Goal: Task Accomplishment & Management: Manage account settings

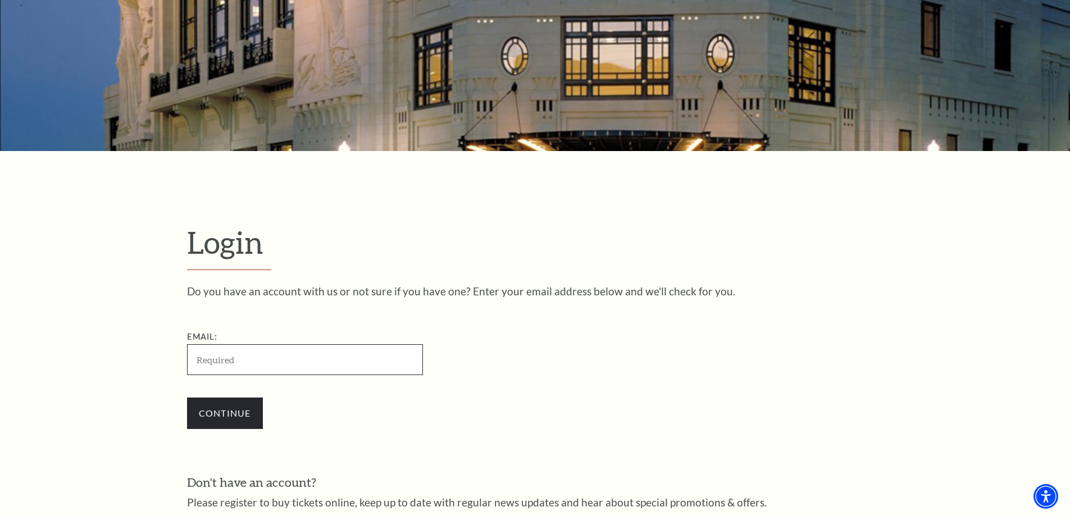
scroll to position [264, 0]
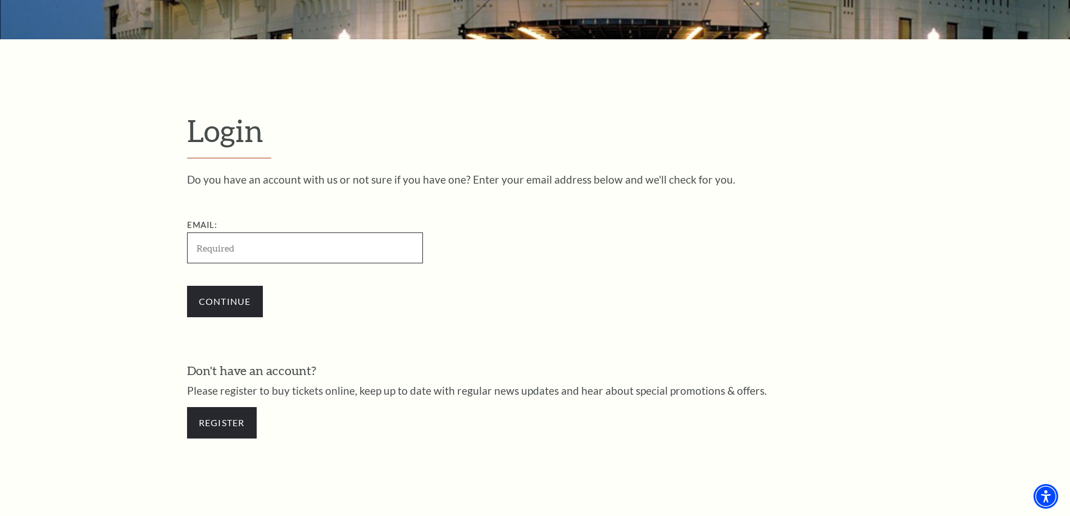
click at [256, 242] on input "Email:" at bounding box center [305, 248] width 236 height 31
paste input "[EMAIL_ADDRESS][DOMAIN_NAME]"
type input "[EMAIL_ADDRESS][DOMAIN_NAME]"
click at [215, 298] on input "Continue" at bounding box center [225, 301] width 76 height 31
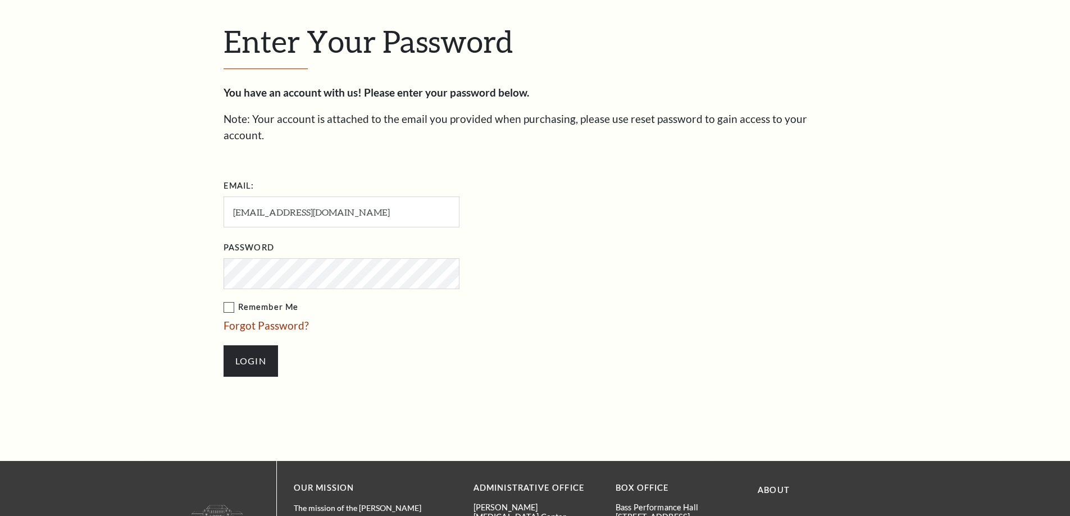
scroll to position [387, 0]
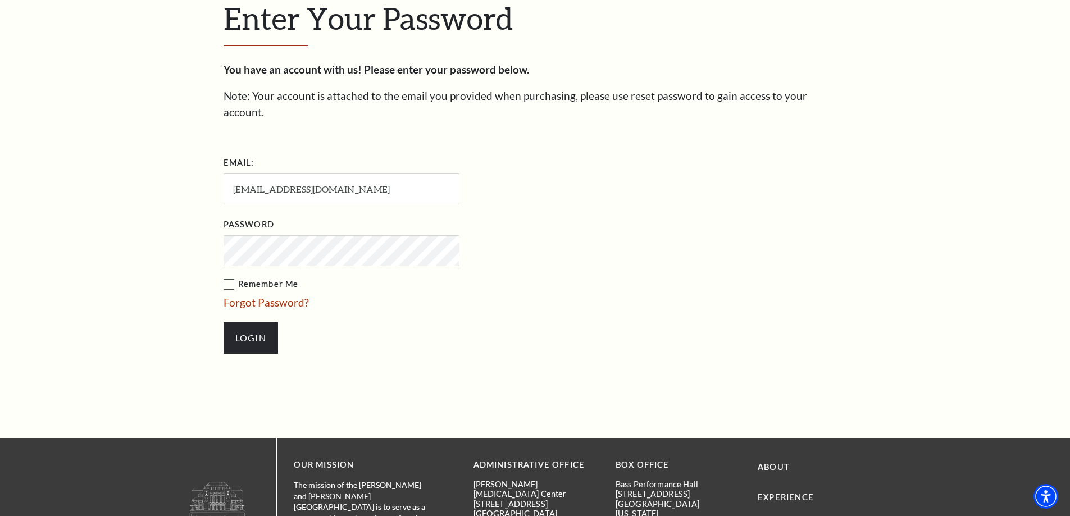
click at [224, 323] on input "Login" at bounding box center [251, 338] width 55 height 31
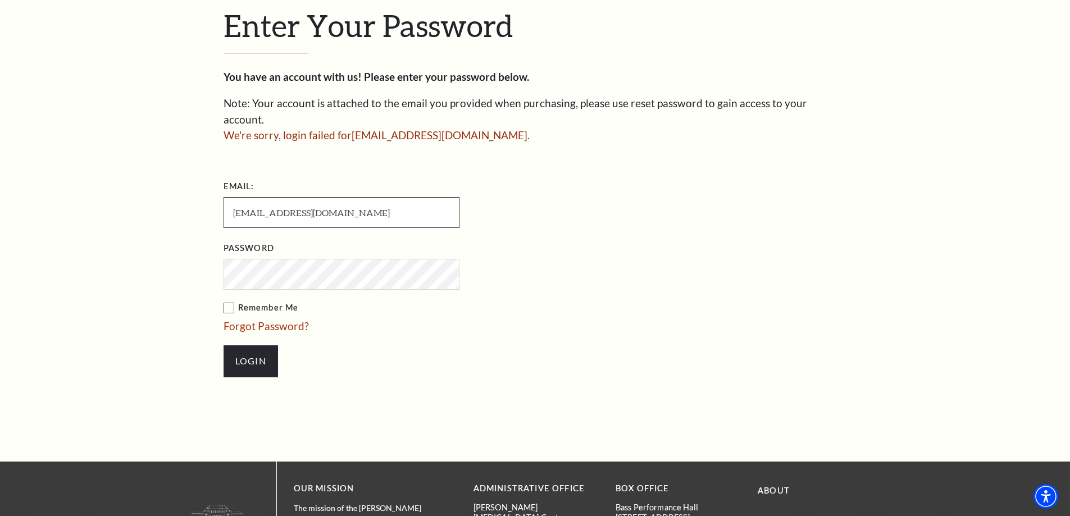
drag, startPoint x: 423, startPoint y: 193, endPoint x: 167, endPoint y: 202, distance: 255.8
click at [167, 202] on div "Enter Your Password You have an account with us! Please enter your password bel…" at bounding box center [535, 197] width 1070 height 527
click at [379, 197] on input "KertawijayaAgusto693@gmail.com" at bounding box center [342, 212] width 236 height 31
drag, startPoint x: 384, startPoint y: 197, endPoint x: 201, endPoint y: 205, distance: 182.8
click at [201, 205] on div "Enter Your Password You have an account with us! Please enter your password bel…" at bounding box center [535, 197] width 1070 height 527
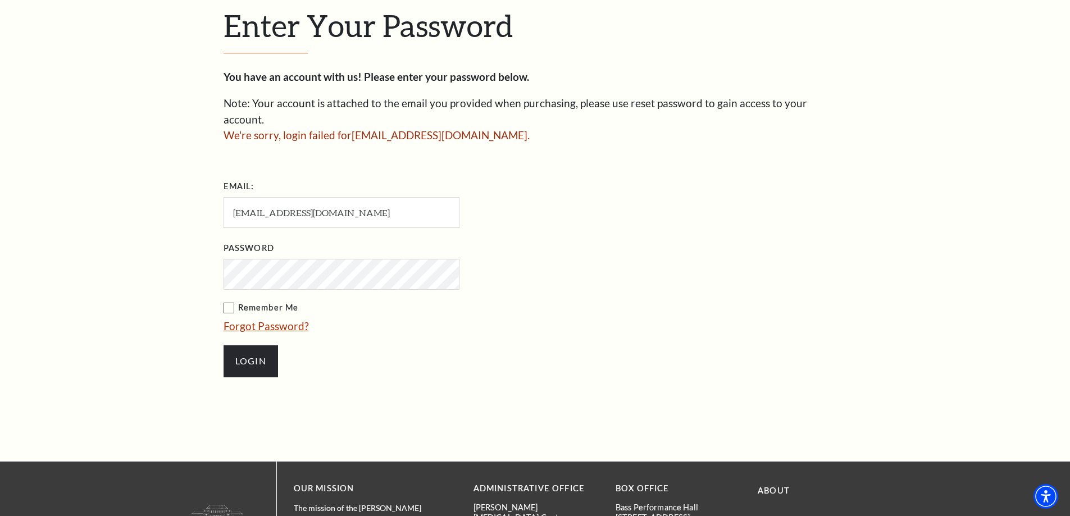
click at [266, 320] on link "Forgot Password?" at bounding box center [266, 326] width 85 height 13
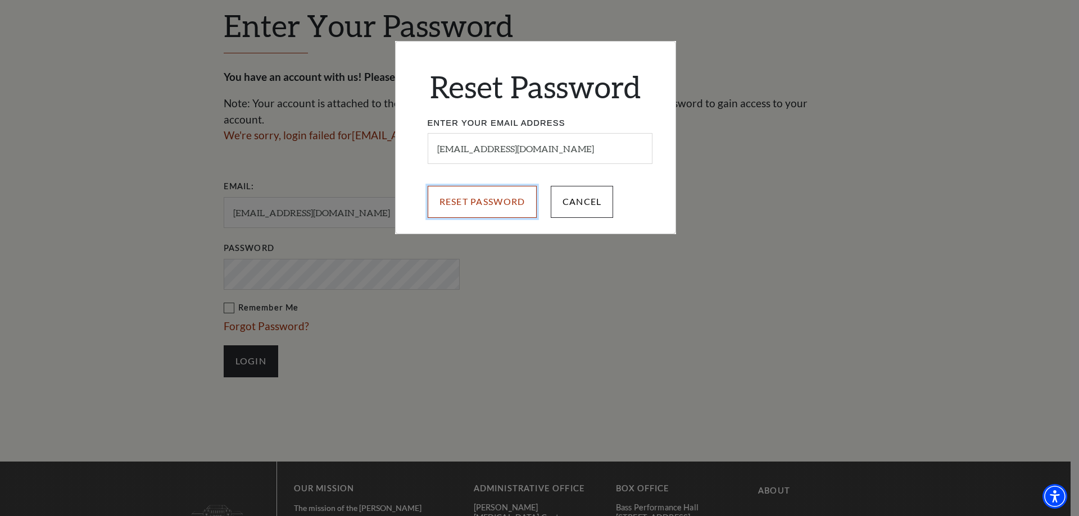
click at [487, 205] on input "Reset Password" at bounding box center [483, 201] width 110 height 31
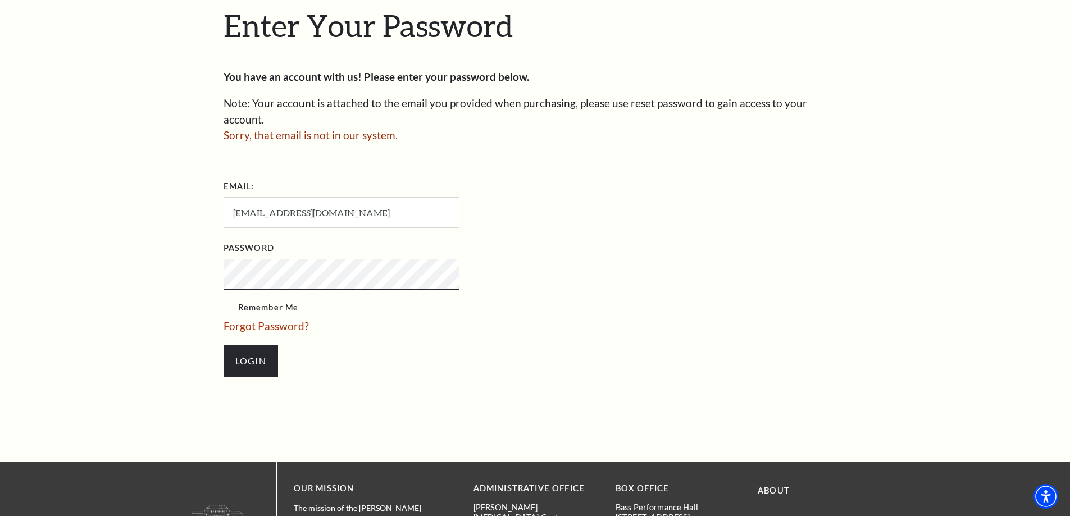
scroll to position [634, 0]
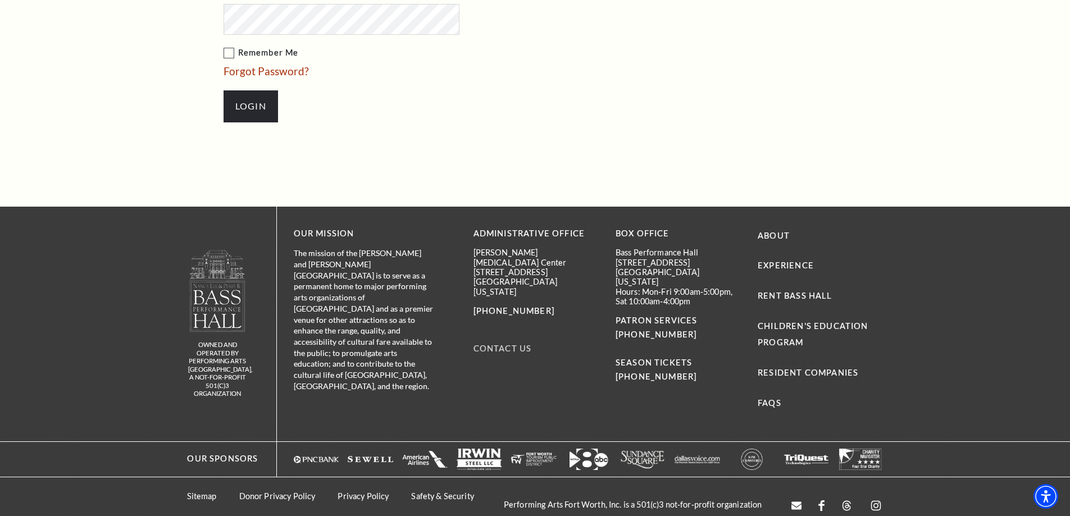
click at [496, 344] on link "Contact Us" at bounding box center [503, 349] width 58 height 10
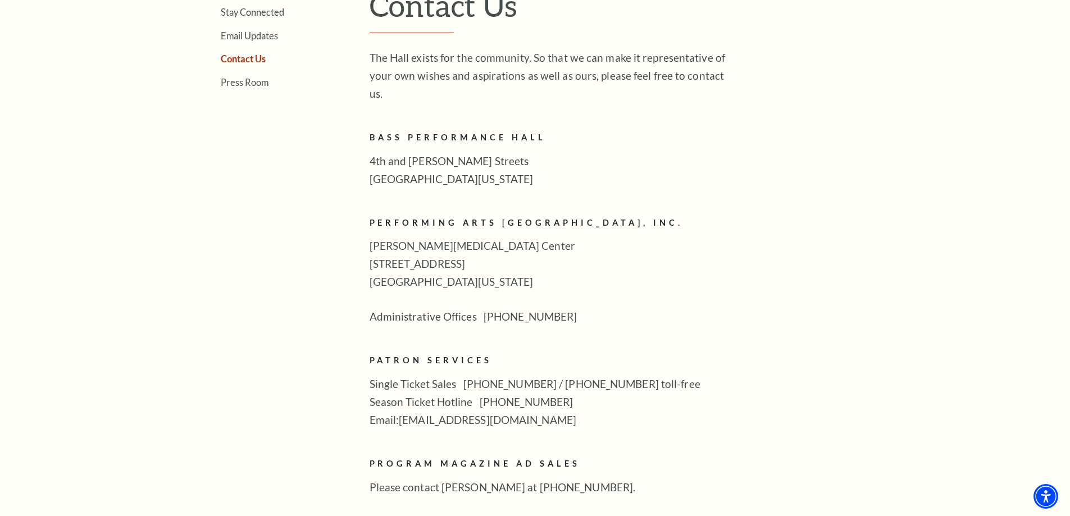
scroll to position [506, 0]
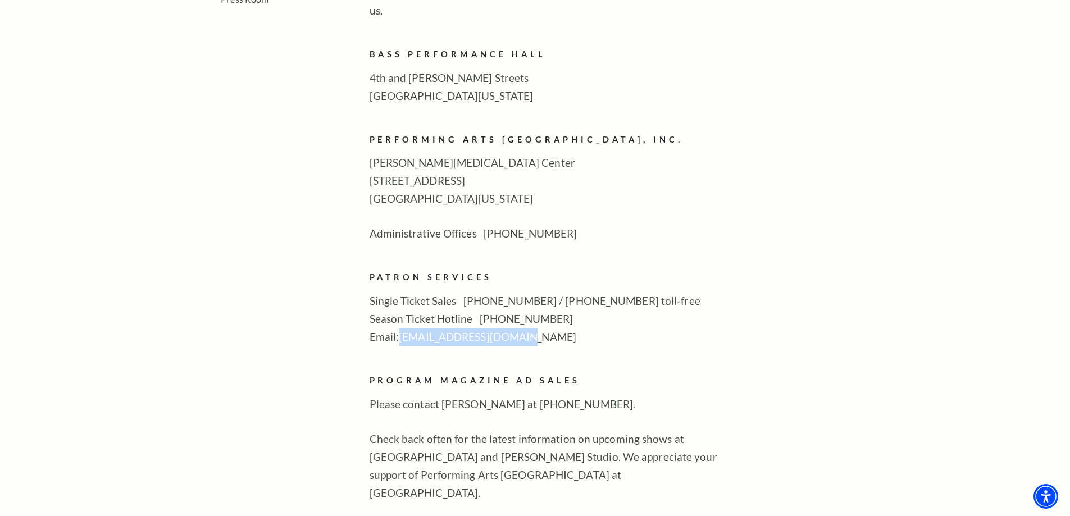
drag, startPoint x: 518, startPoint y: 323, endPoint x: 402, endPoint y: 321, distance: 116.3
click at [402, 321] on p "Single Ticket Sales [PHONE_NUMBER] / [PHONE_NUMBER] toll-free Season Ticket Hot…" at bounding box center [552, 319] width 365 height 54
